Goal: Task Accomplishment & Management: Complete application form

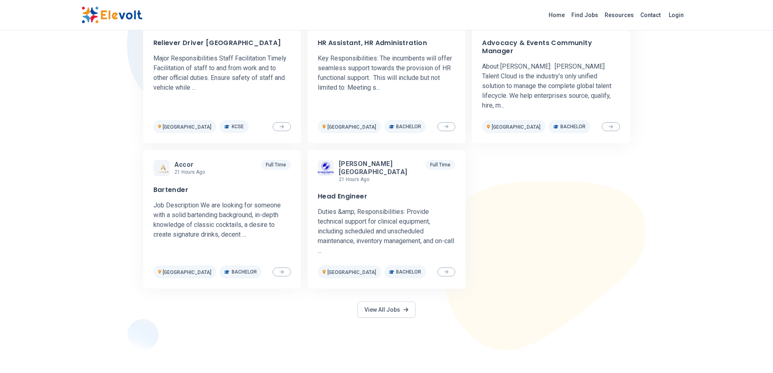
scroll to position [252, 0]
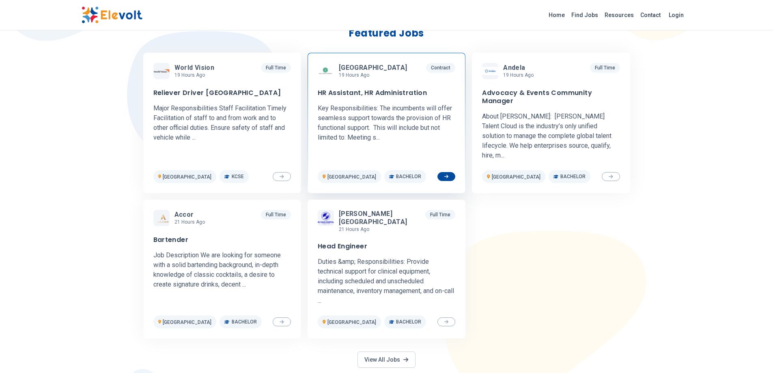
click at [403, 90] on h3 "HR Assistant, HR Administration" at bounding box center [372, 93] width 109 height 8
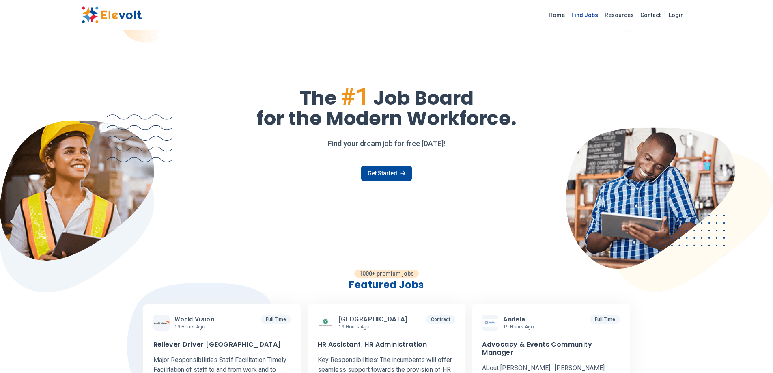
click at [600, 17] on link "Find Jobs" at bounding box center [584, 15] width 33 height 13
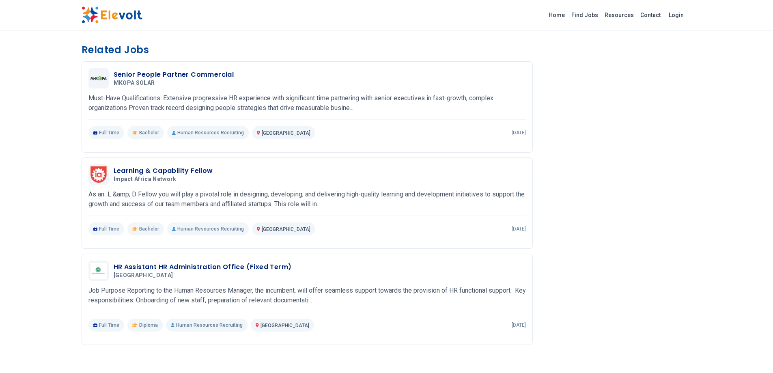
scroll to position [499, 0]
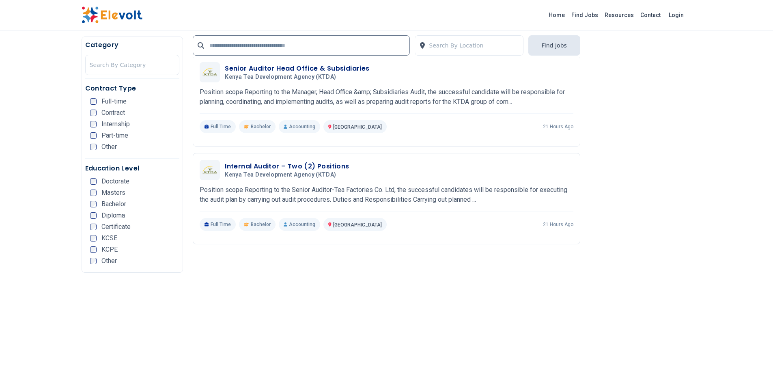
scroll to position [1549, 0]
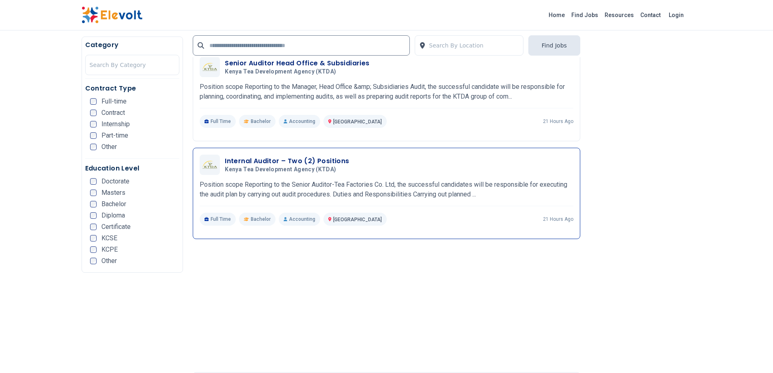
click at [257, 161] on h3 "Internal Auditor – Two (2) Positions" at bounding box center [287, 161] width 124 height 10
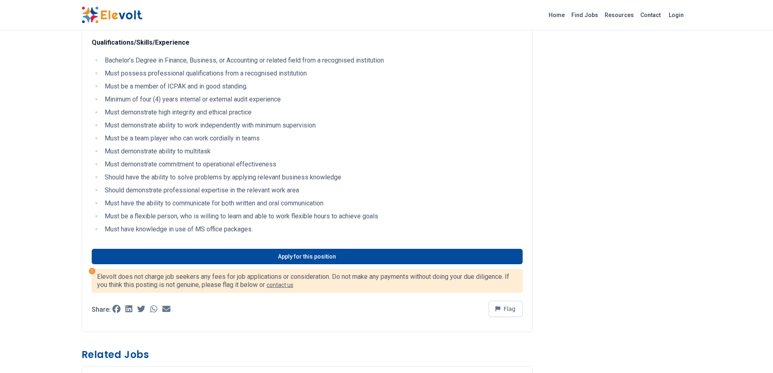
scroll to position [254, 0]
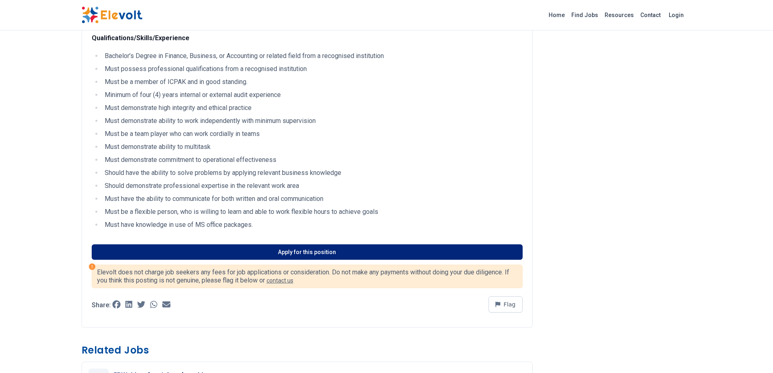
click at [302, 247] on link "Apply for this position" at bounding box center [307, 251] width 431 height 15
